Goal: Information Seeking & Learning: Learn about a topic

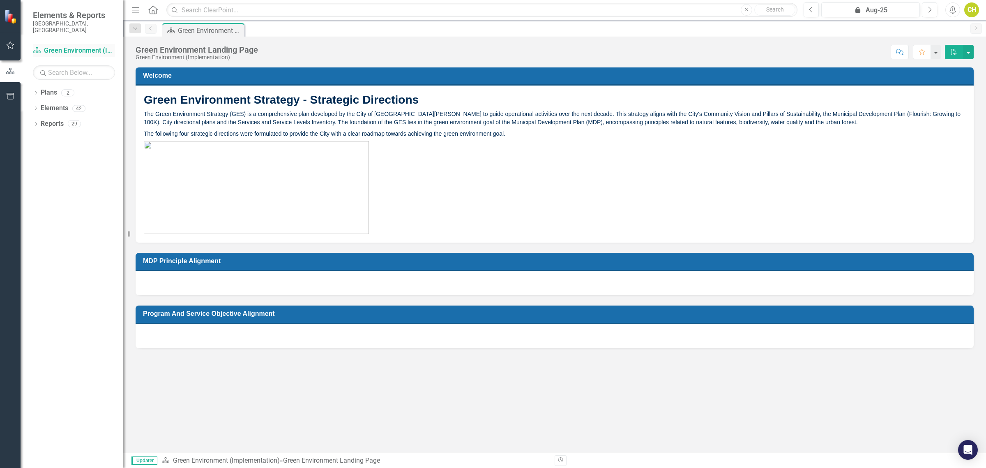
click at [83, 46] on link "Plan Green Environment (Implementation)" at bounding box center [74, 50] width 82 height 9
click at [55, 46] on link "Plan Green Environment (Implementation)" at bounding box center [74, 50] width 82 height 9
click at [9, 44] on icon "button" at bounding box center [10, 45] width 9 height 7
click at [65, 92] on link "My Updates" at bounding box center [74, 96] width 82 height 9
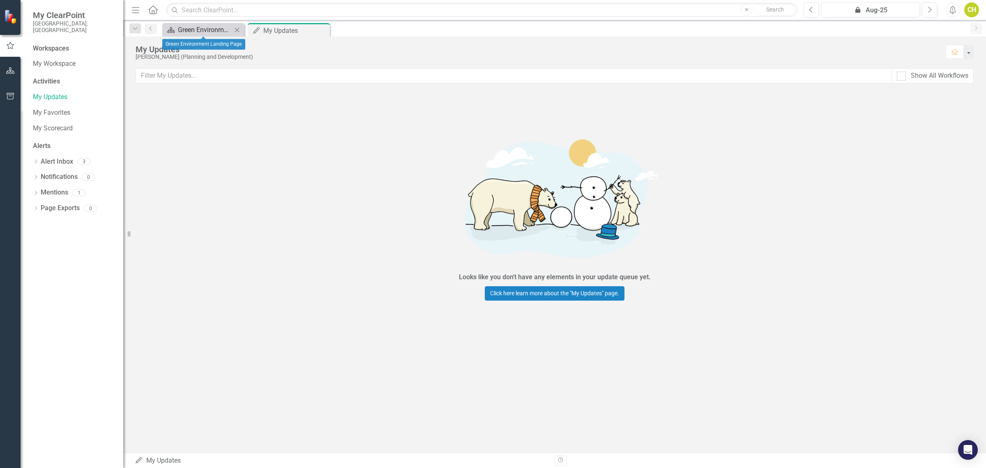
click at [209, 32] on div "Green Environment Landing Page" at bounding box center [205, 30] width 54 height 10
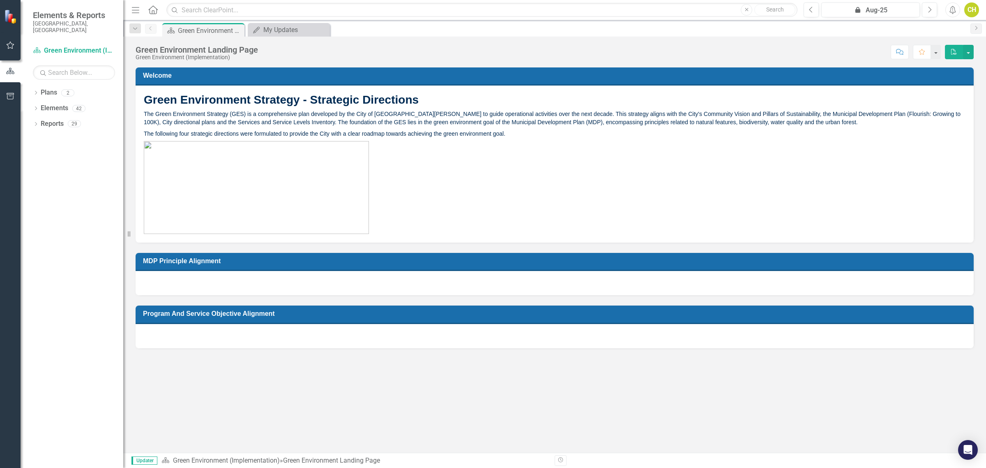
click at [225, 262] on h3 "MDP Principle Alignment" at bounding box center [556, 261] width 826 height 8
click at [178, 315] on h3 "Program and Service Objective Alignment" at bounding box center [556, 313] width 826 height 8
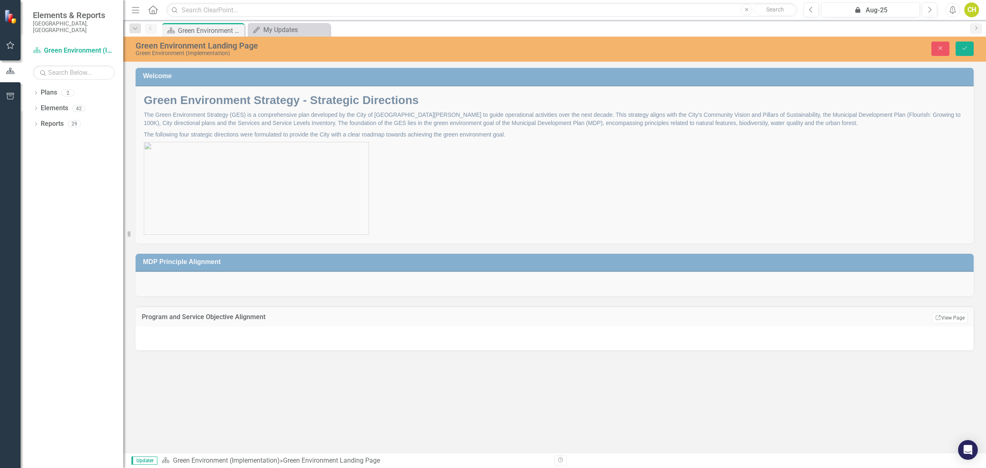
click at [835, 175] on div "Welcome Green Environment Strategy - Strategic Directions The Green Environment…" at bounding box center [554, 150] width 850 height 185
click at [943, 48] on icon "Close" at bounding box center [940, 48] width 7 height 6
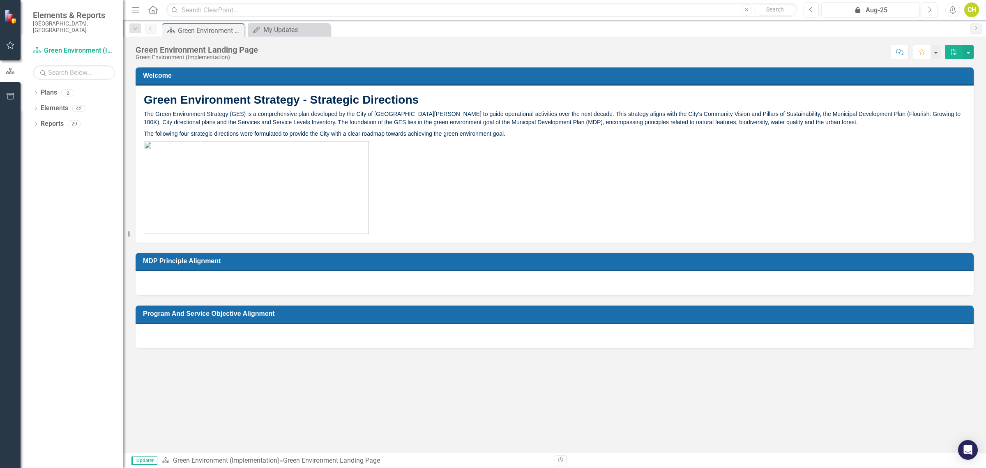
click at [180, 272] on div at bounding box center [555, 283] width 838 height 24
click at [180, 263] on h3 "MDP Principle Alignment" at bounding box center [556, 261] width 826 height 8
drag, startPoint x: 180, startPoint y: 263, endPoint x: 180, endPoint y: 274, distance: 11.1
click at [180, 270] on div "MDP Principle Alignment" at bounding box center [555, 274] width 838 height 42
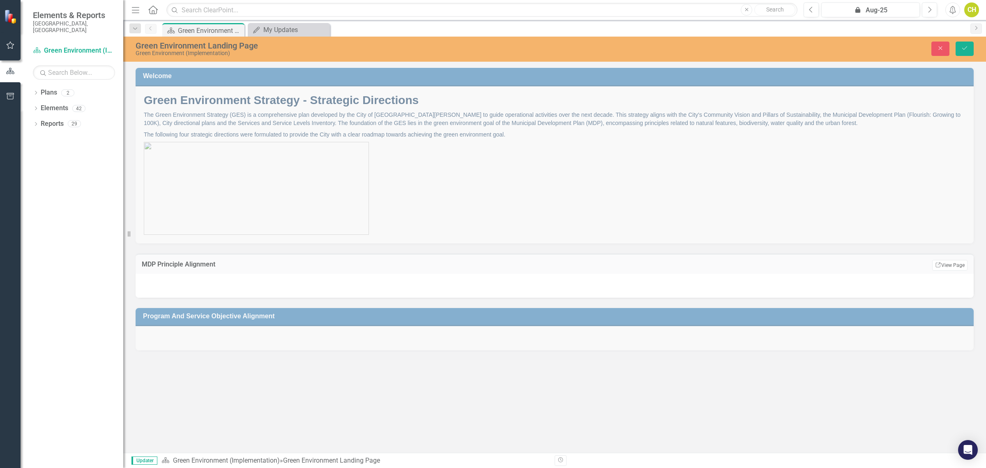
click at [183, 318] on div "Program and Service Objective Alignment" at bounding box center [554, 323] width 850 height 53
click at [39, 88] on div "Dropdown Plans 2" at bounding box center [78, 94] width 90 height 16
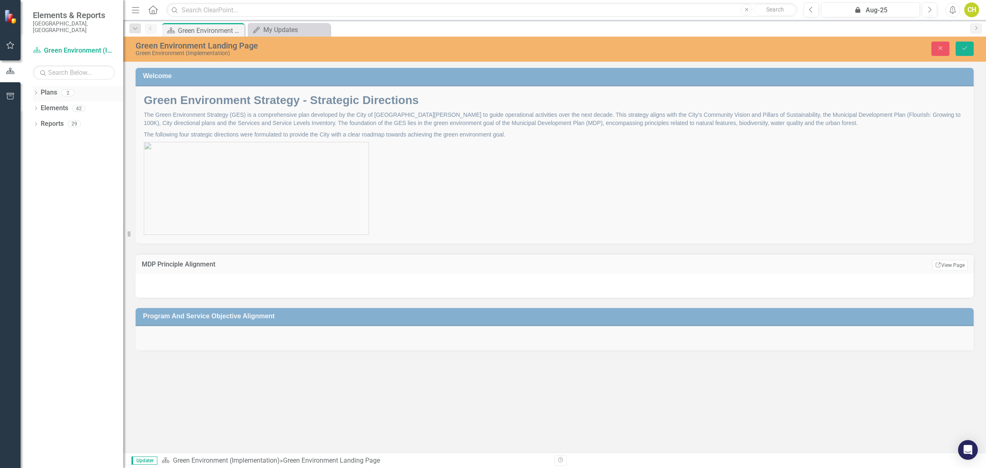
click at [39, 86] on div "Dropdown Plans 2" at bounding box center [78, 94] width 90 height 16
click at [941, 48] on icon "Close" at bounding box center [940, 48] width 7 height 6
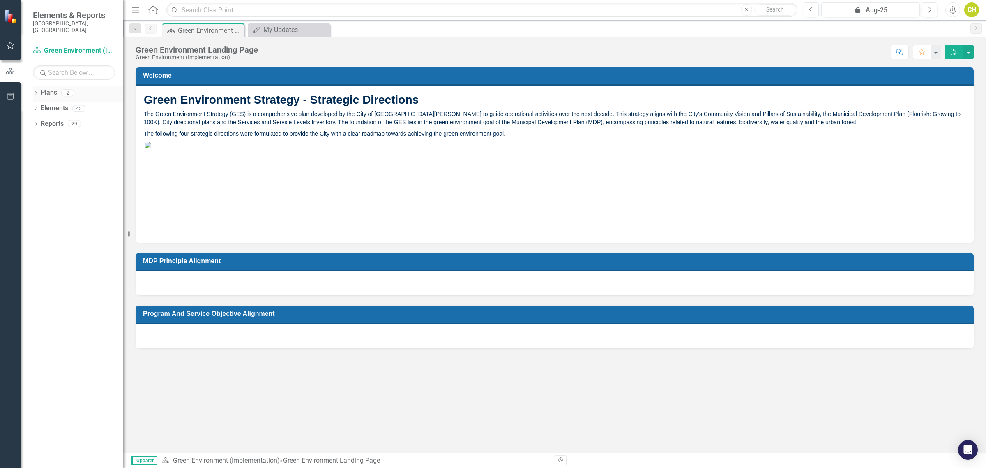
click at [35, 90] on div "Dropdown" at bounding box center [36, 93] width 6 height 7
click at [66, 119] on link "StATracker Data Entry" at bounding box center [84, 123] width 78 height 9
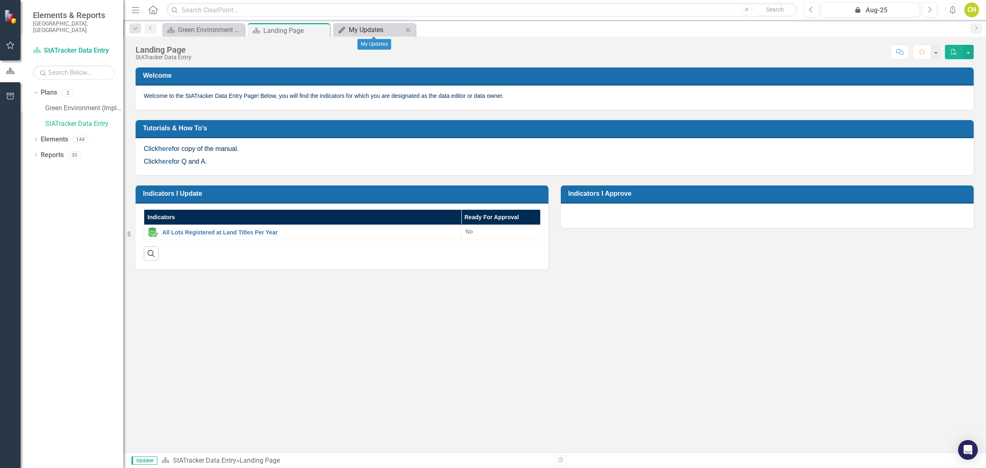
click at [363, 27] on div "My Updates" at bounding box center [376, 30] width 54 height 10
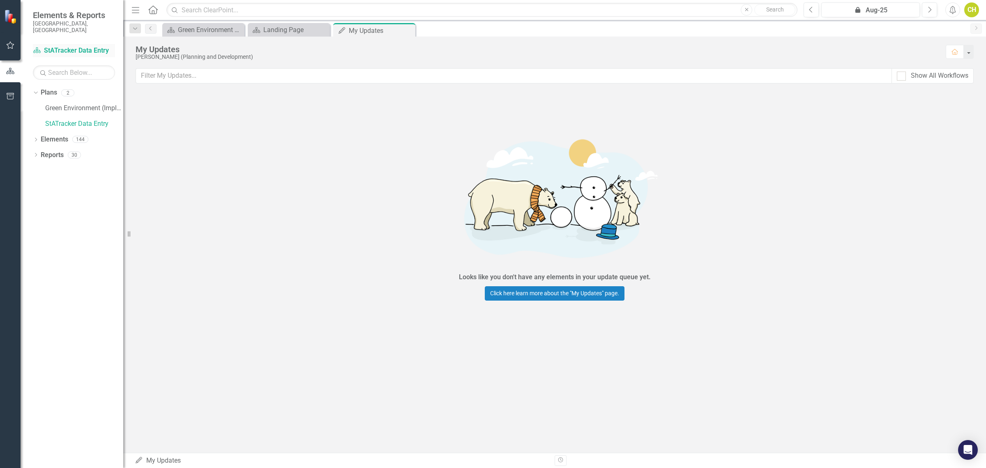
click at [74, 46] on link "Plan StATracker Data Entry" at bounding box center [74, 50] width 82 height 9
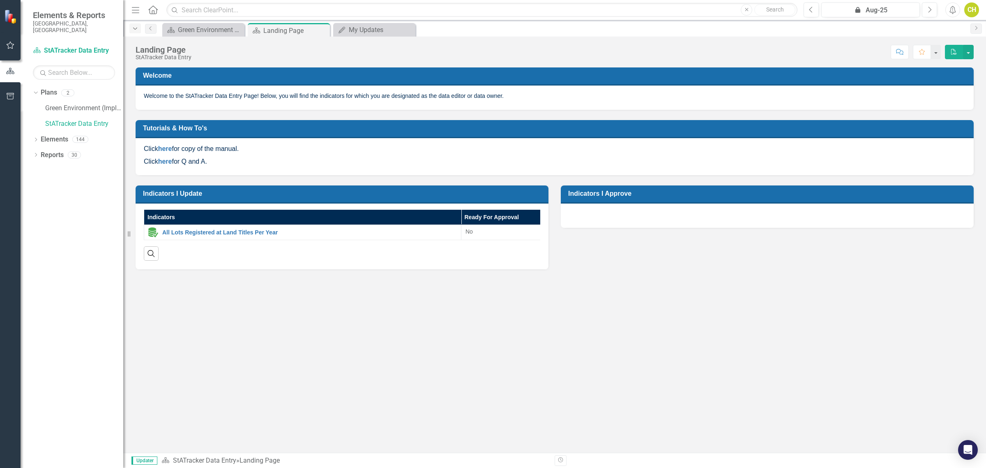
click at [136, 29] on icon "Dropdown" at bounding box center [134, 29] width 7 height 6
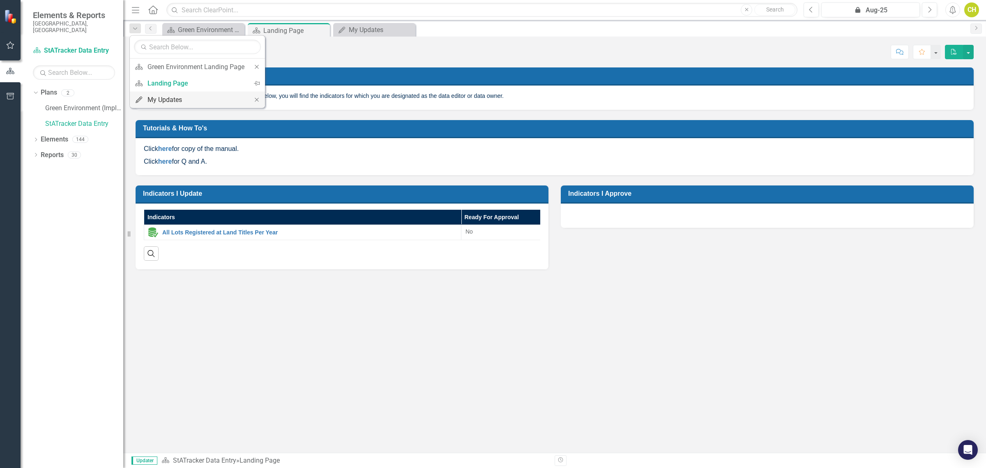
click at [153, 99] on div "My Updates" at bounding box center [195, 99] width 97 height 10
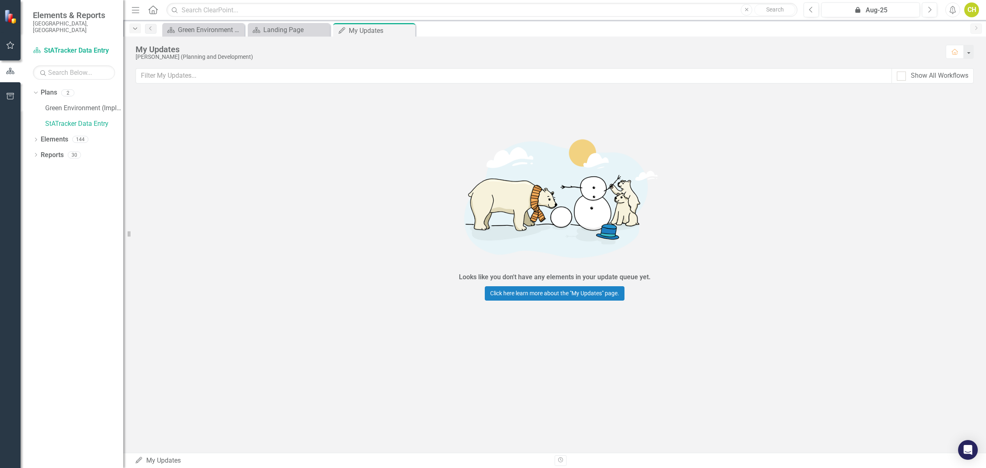
click at [134, 26] on icon "Dropdown" at bounding box center [134, 29] width 7 height 6
click at [150, 71] on div "Green Environment Landing Page" at bounding box center [195, 67] width 97 height 10
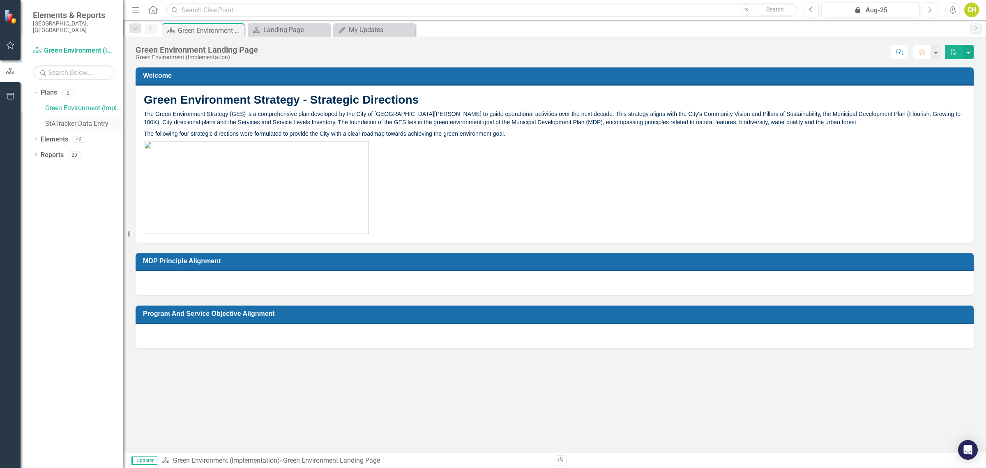
click at [91, 119] on link "StATracker Data Entry" at bounding box center [84, 123] width 78 height 9
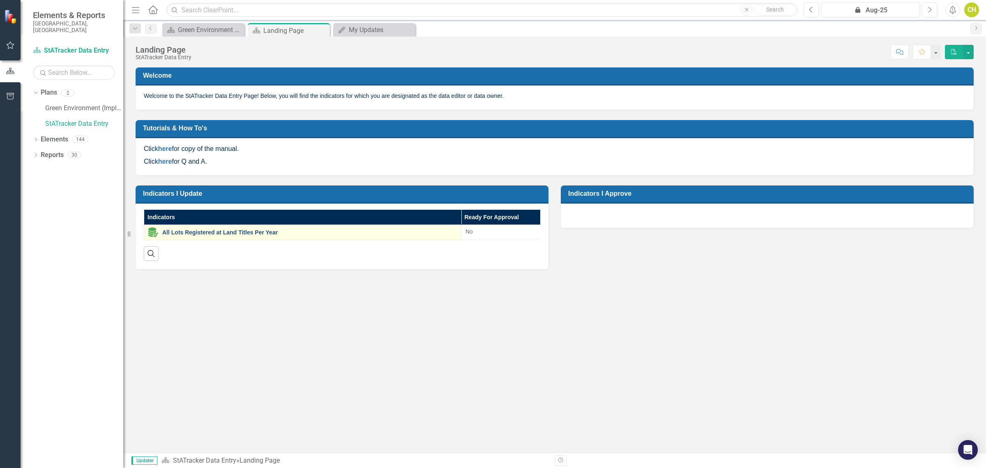
click at [242, 229] on link "All Lots Registered at Land Titles Per Year" at bounding box center [309, 232] width 295 height 6
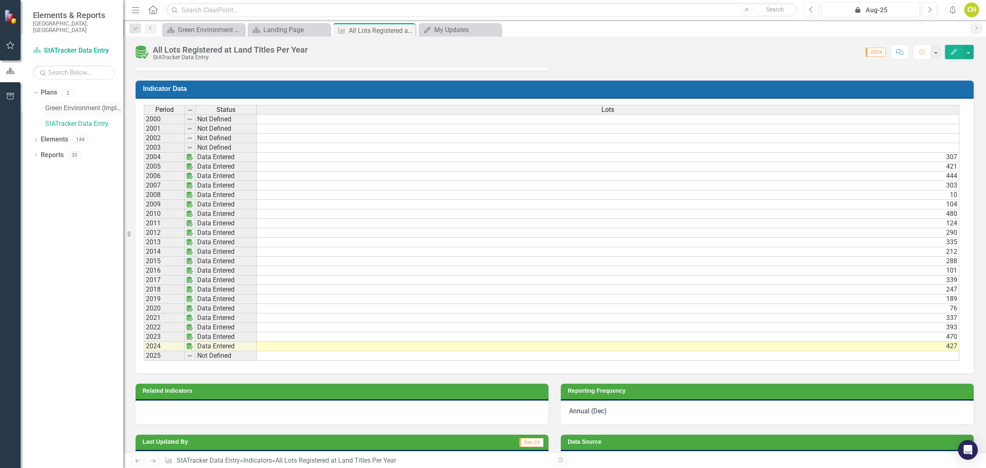
click at [72, 105] on link "Green Environment (Implementation)" at bounding box center [84, 108] width 78 height 9
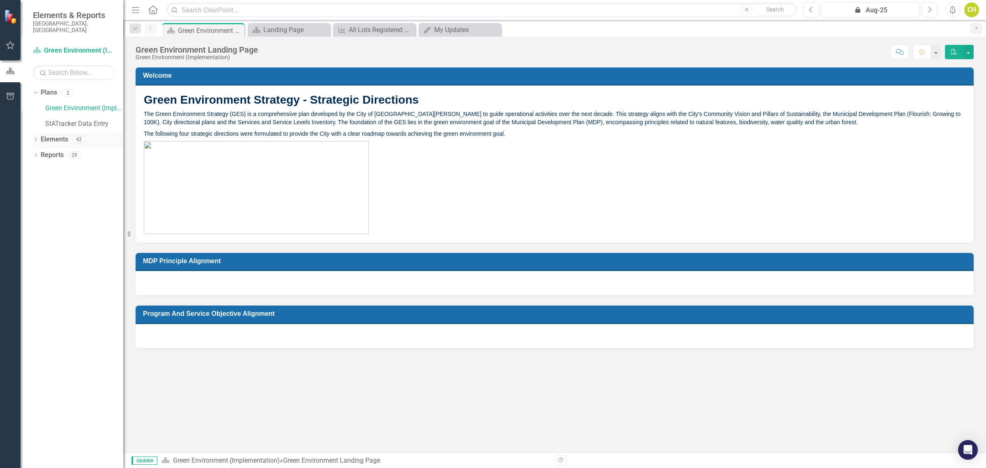
click at [53, 135] on link "Elements" at bounding box center [55, 139] width 28 height 9
click at [36, 138] on icon "Dropdown" at bounding box center [36, 140] width 6 height 5
click at [36, 231] on icon "Dropdown" at bounding box center [36, 233] width 6 height 5
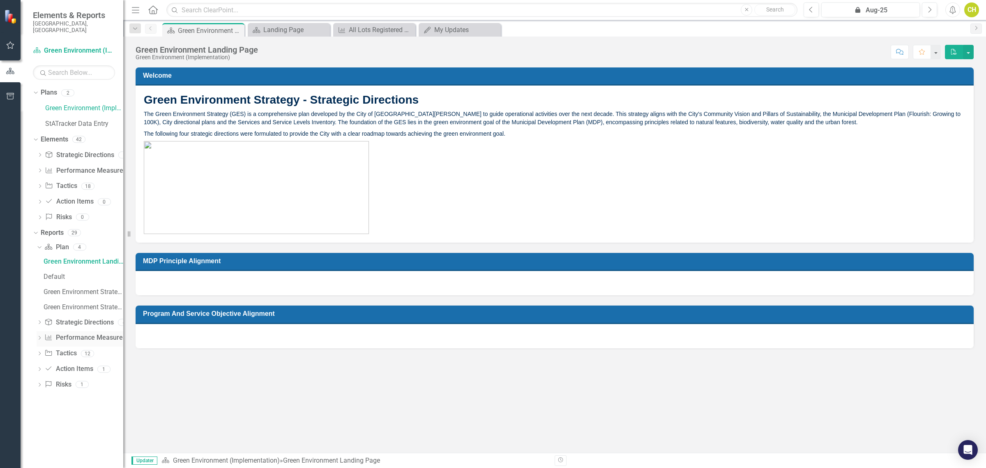
click at [84, 333] on link "Performance Measure Performance Measures" at bounding box center [84, 337] width 81 height 9
click at [38, 335] on div "Dropdown" at bounding box center [40, 338] width 6 height 7
click at [54, 288] on div "Performance Measures" at bounding box center [84, 291] width 80 height 7
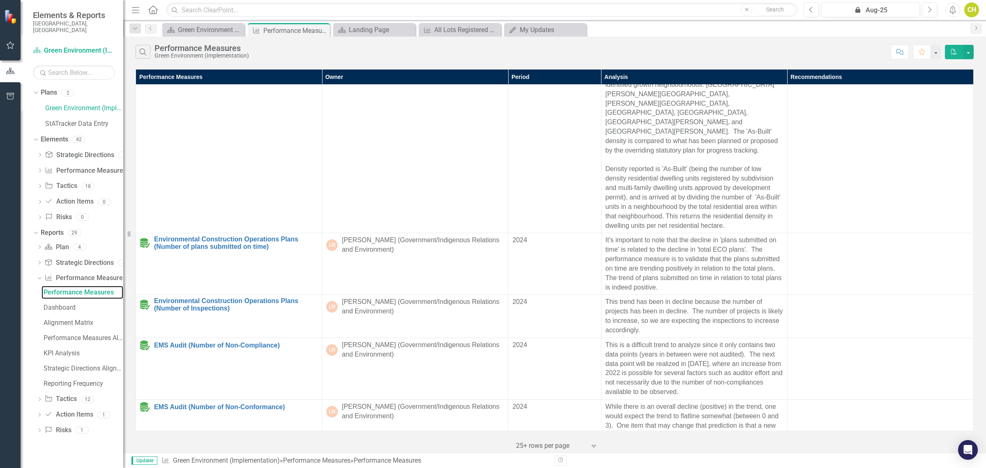
scroll to position [51, 0]
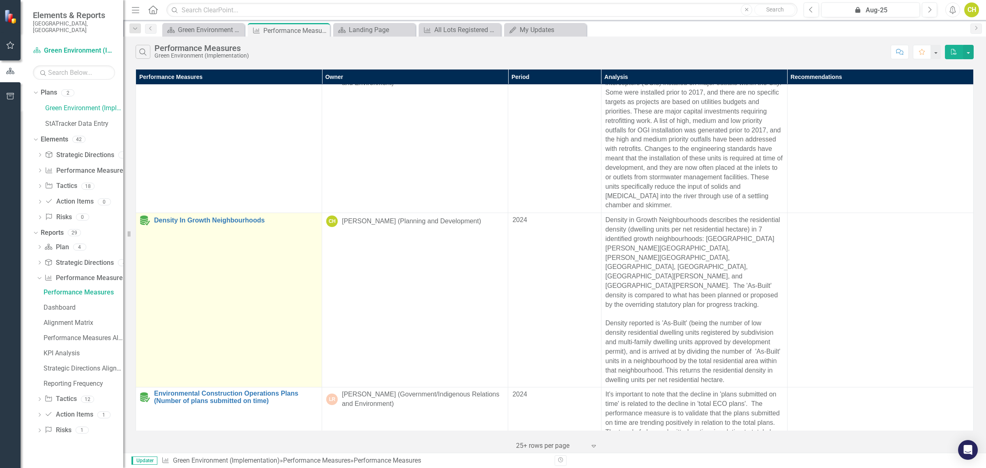
click at [231, 251] on td "Density In Growth Neighbourhoods Link Open Element" at bounding box center [229, 300] width 186 height 174
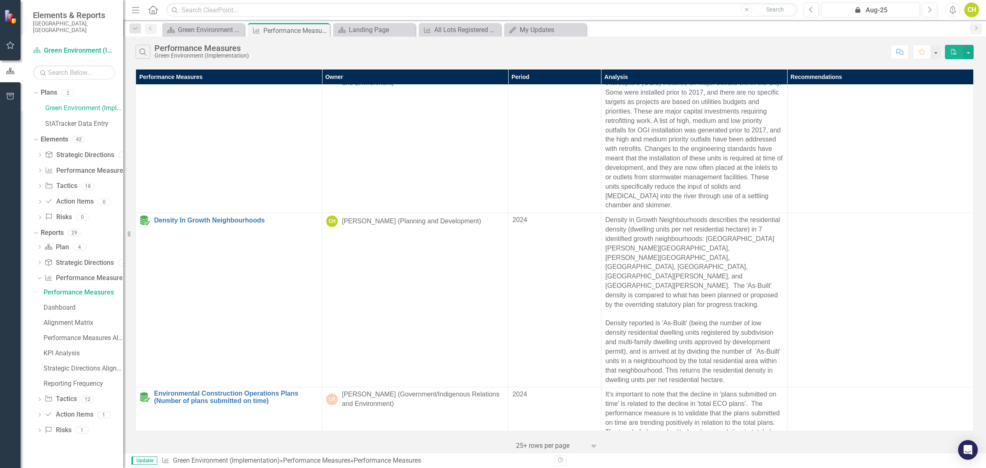
click at [419, 254] on td "CH [PERSON_NAME] (Planning and Development)" at bounding box center [415, 300] width 186 height 174
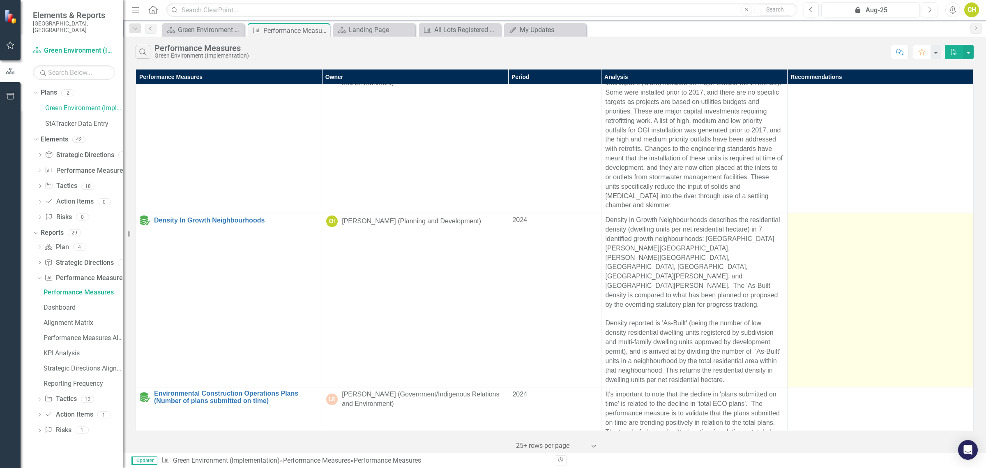
click at [809, 241] on td at bounding box center [880, 300] width 186 height 174
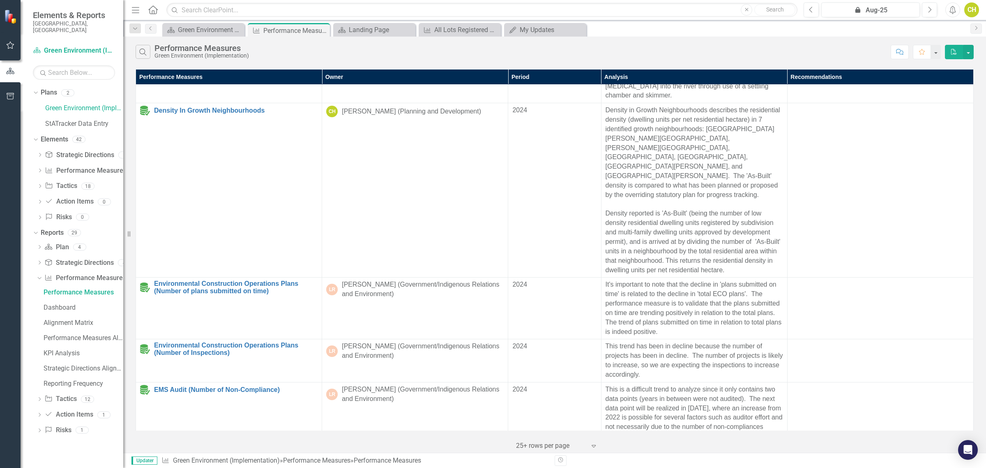
scroll to position [148, 0]
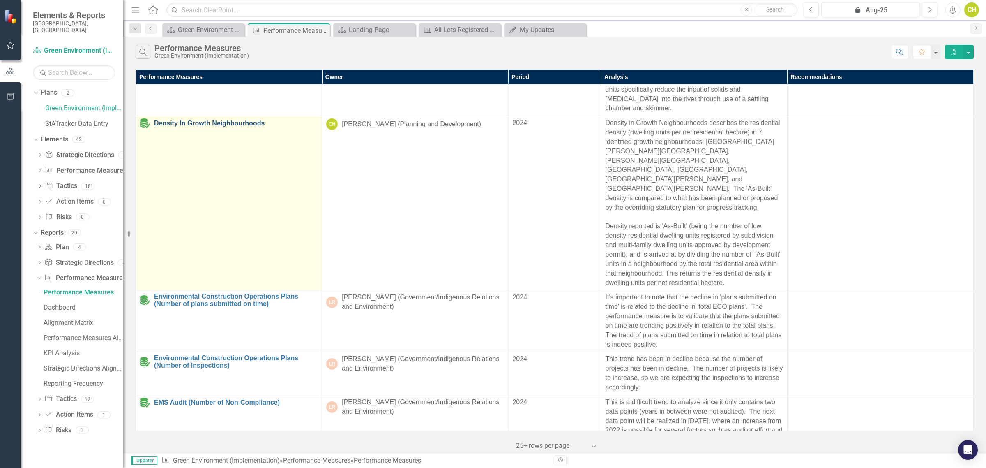
click at [238, 121] on link "Density In Growth Neighbourhoods" at bounding box center [236, 123] width 164 height 7
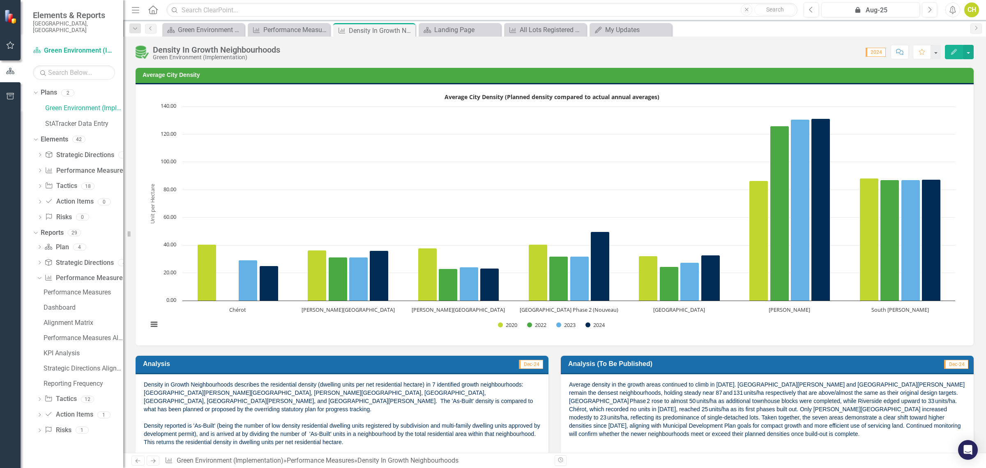
scroll to position [51, 0]
